Goal: Book appointment/travel/reservation

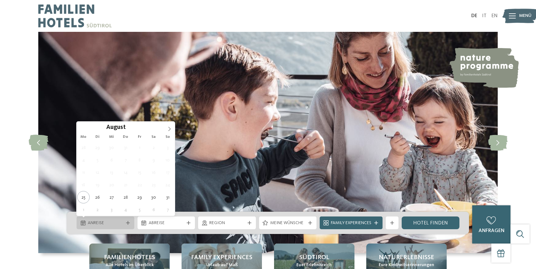
click at [129, 224] on icon at bounding box center [128, 223] width 4 height 4
click at [171, 128] on icon at bounding box center [169, 129] width 4 height 4
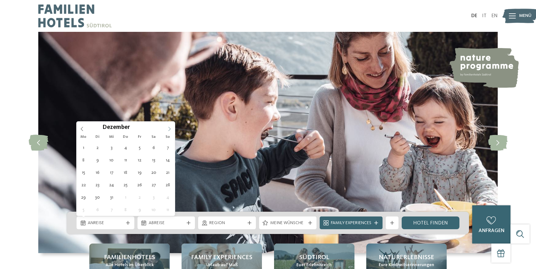
type input "****"
click at [171, 128] on icon at bounding box center [169, 129] width 4 height 4
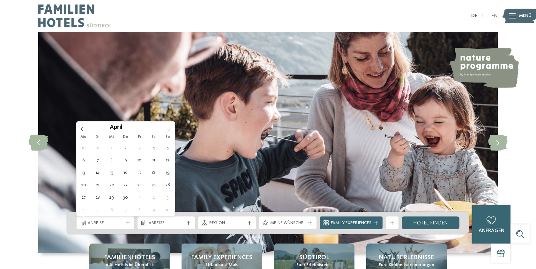
click at [171, 128] on icon at bounding box center [169, 129] width 4 height 4
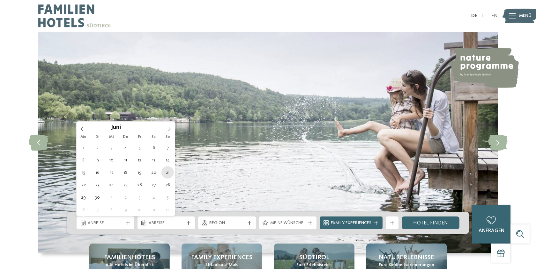
type div "21.06.2026"
type input "****"
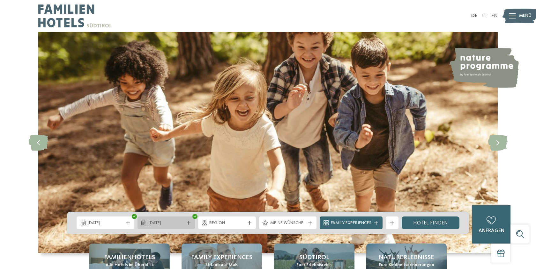
click at [190, 223] on icon at bounding box center [189, 223] width 4 height 4
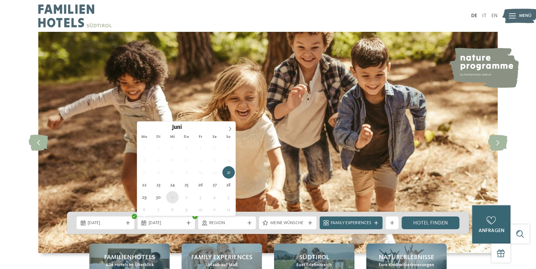
type div "01.07.2026"
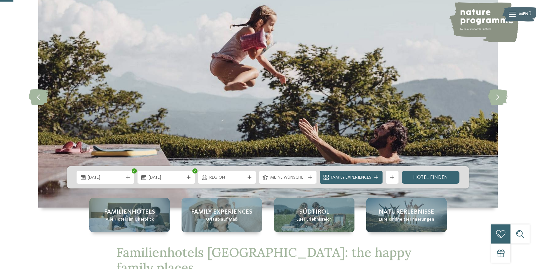
scroll to position [72, 0]
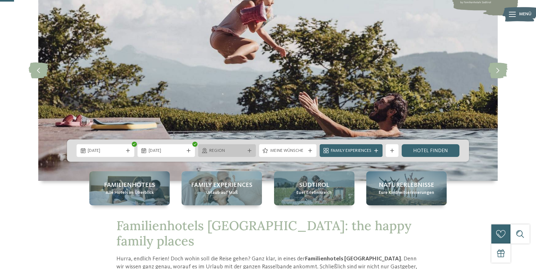
click at [247, 152] on icon at bounding box center [249, 151] width 4 height 4
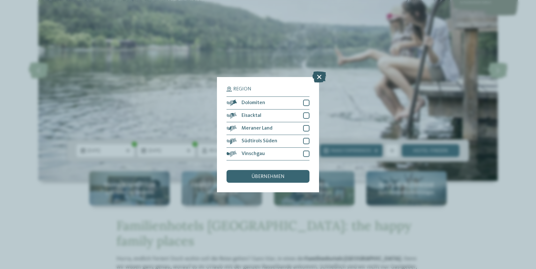
click at [321, 77] on icon at bounding box center [319, 76] width 14 height 11
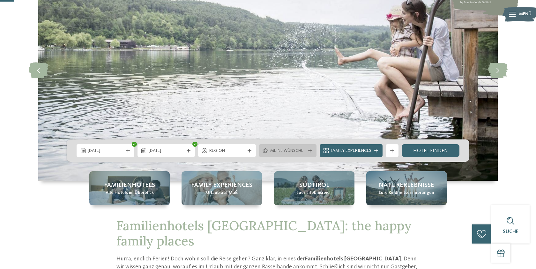
click at [304, 149] on span "Meine Wünsche" at bounding box center [287, 151] width 35 height 6
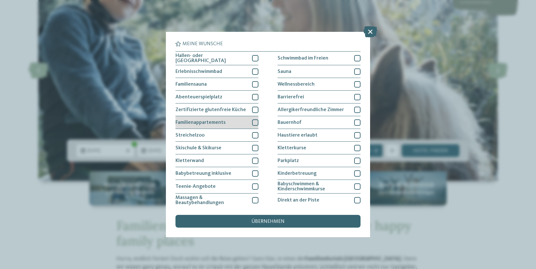
click at [256, 122] on div at bounding box center [255, 123] width 6 height 6
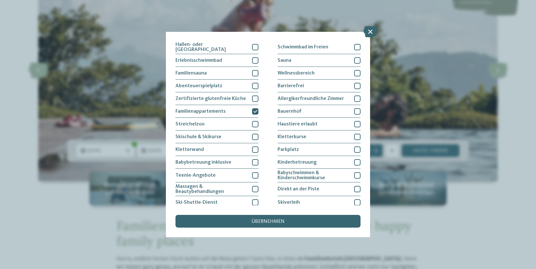
scroll to position [0, 0]
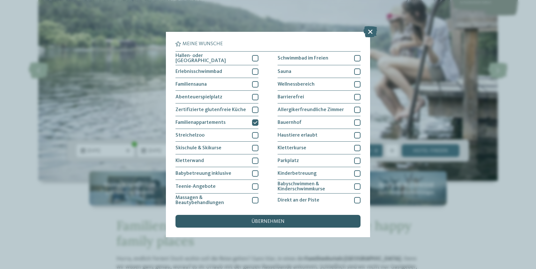
click at [275, 224] on span "übernehmen" at bounding box center [267, 221] width 33 height 5
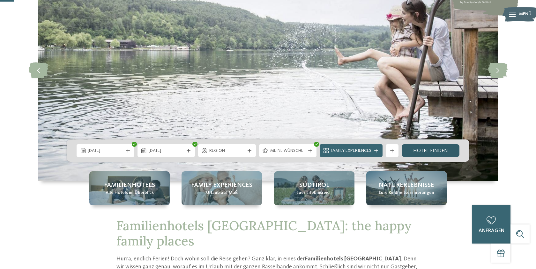
click at [429, 153] on link "Hotel finden" at bounding box center [430, 150] width 58 height 13
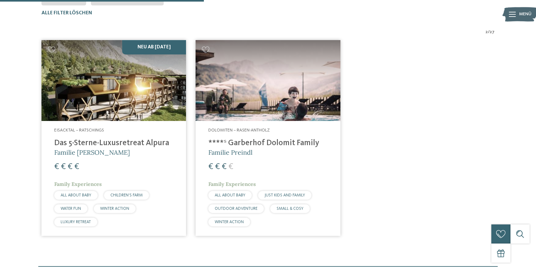
scroll to position [210, 0]
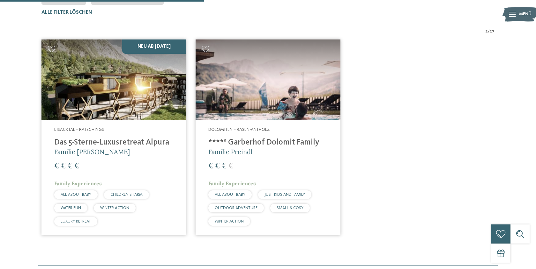
click at [278, 102] on img at bounding box center [267, 80] width 144 height 81
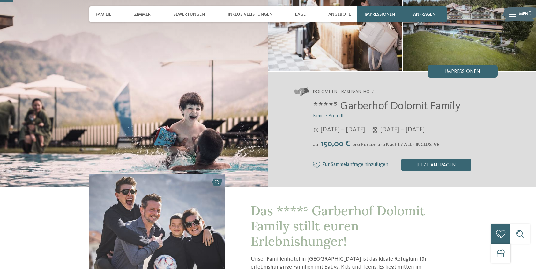
scroll to position [66, 0]
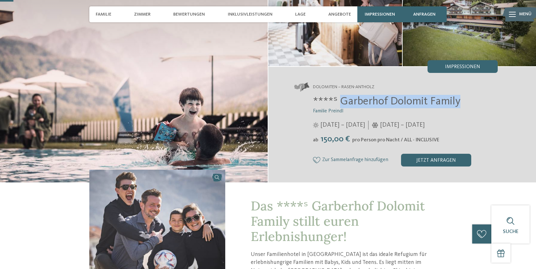
drag, startPoint x: 461, startPoint y: 102, endPoint x: 340, endPoint y: 101, distance: 120.9
click at [340, 101] on h2 "****ˢ Garberhof Dolomit Family" at bounding box center [405, 101] width 185 height 13
copy span "Garberhof Dolomit Family"
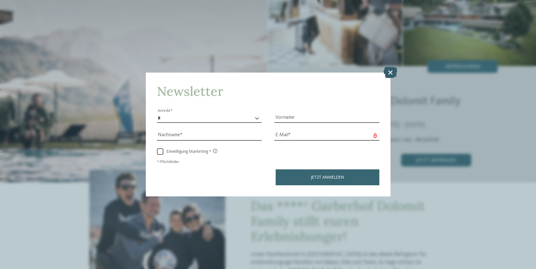
click at [390, 73] on icon at bounding box center [390, 72] width 14 height 11
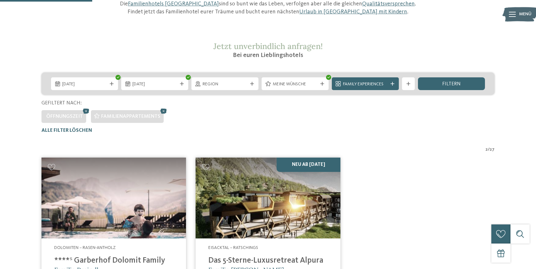
scroll to position [90, 0]
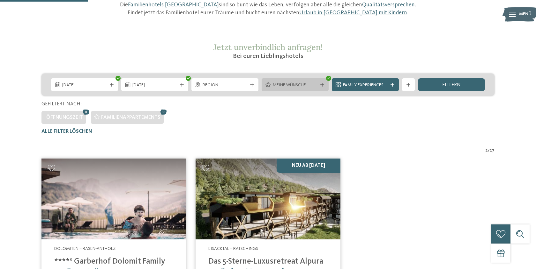
click at [320, 85] on icon at bounding box center [322, 85] width 4 height 4
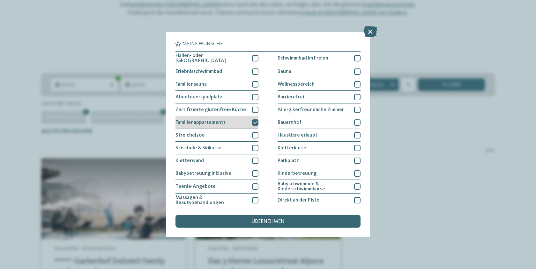
click at [254, 122] on icon at bounding box center [255, 123] width 4 height 4
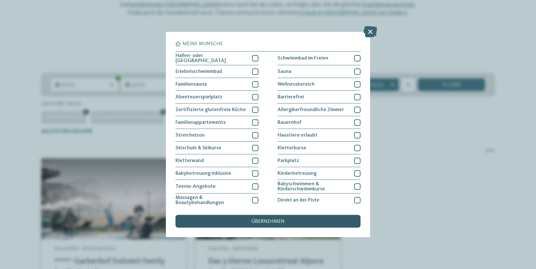
click at [267, 221] on span "übernehmen" at bounding box center [267, 221] width 33 height 5
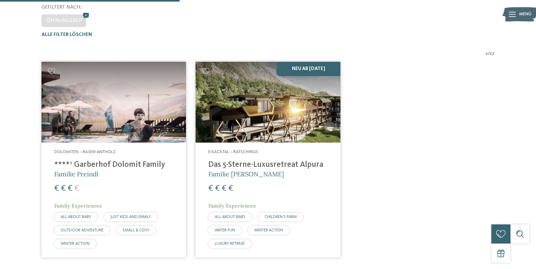
scroll to position [188, 0]
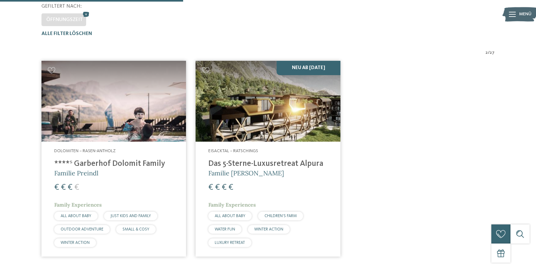
click at [297, 144] on div "Eisacktal – Ratschings Das 5-Sterne-Luxusretreat Alpura Familie Eisendle € € € …" at bounding box center [267, 199] width 144 height 115
